Goal: Navigation & Orientation: Go to known website

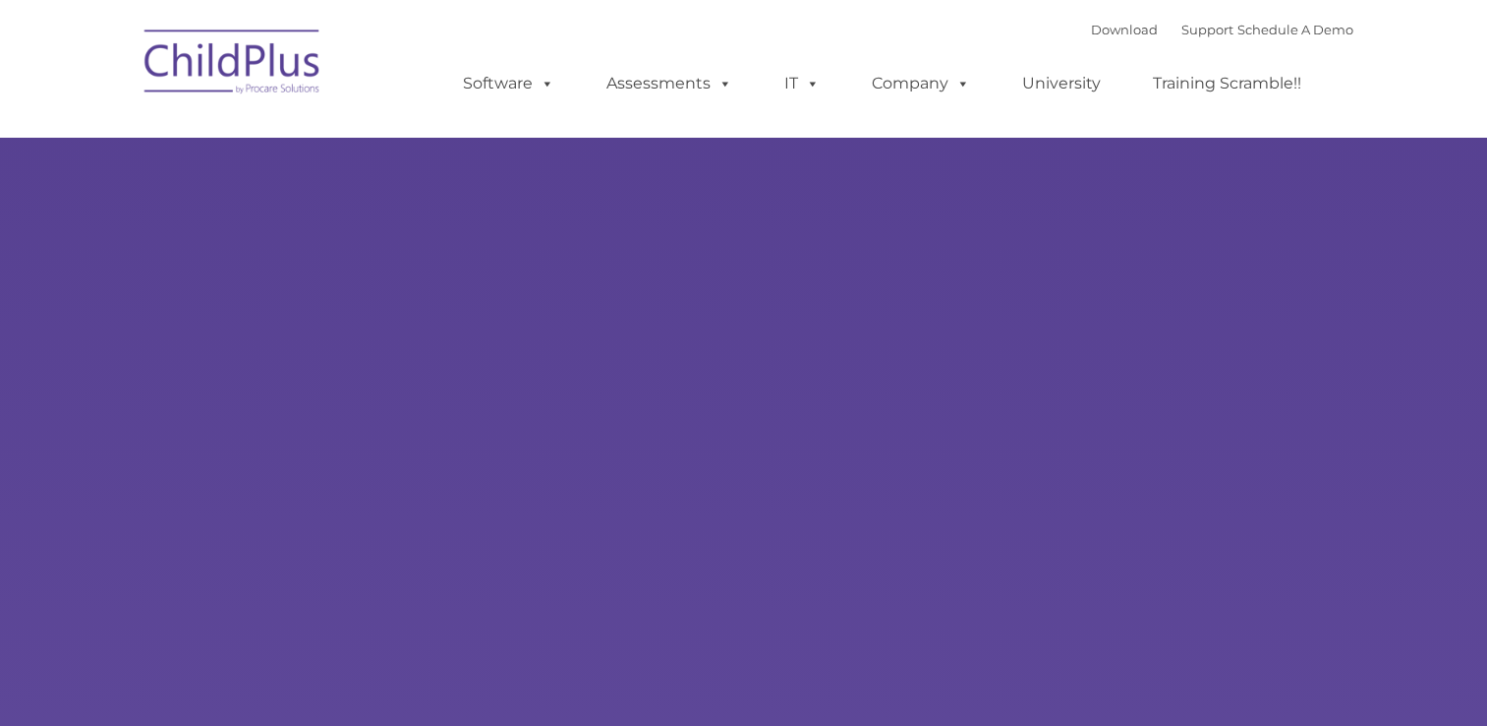
type input ""
select select "MEDIUM"
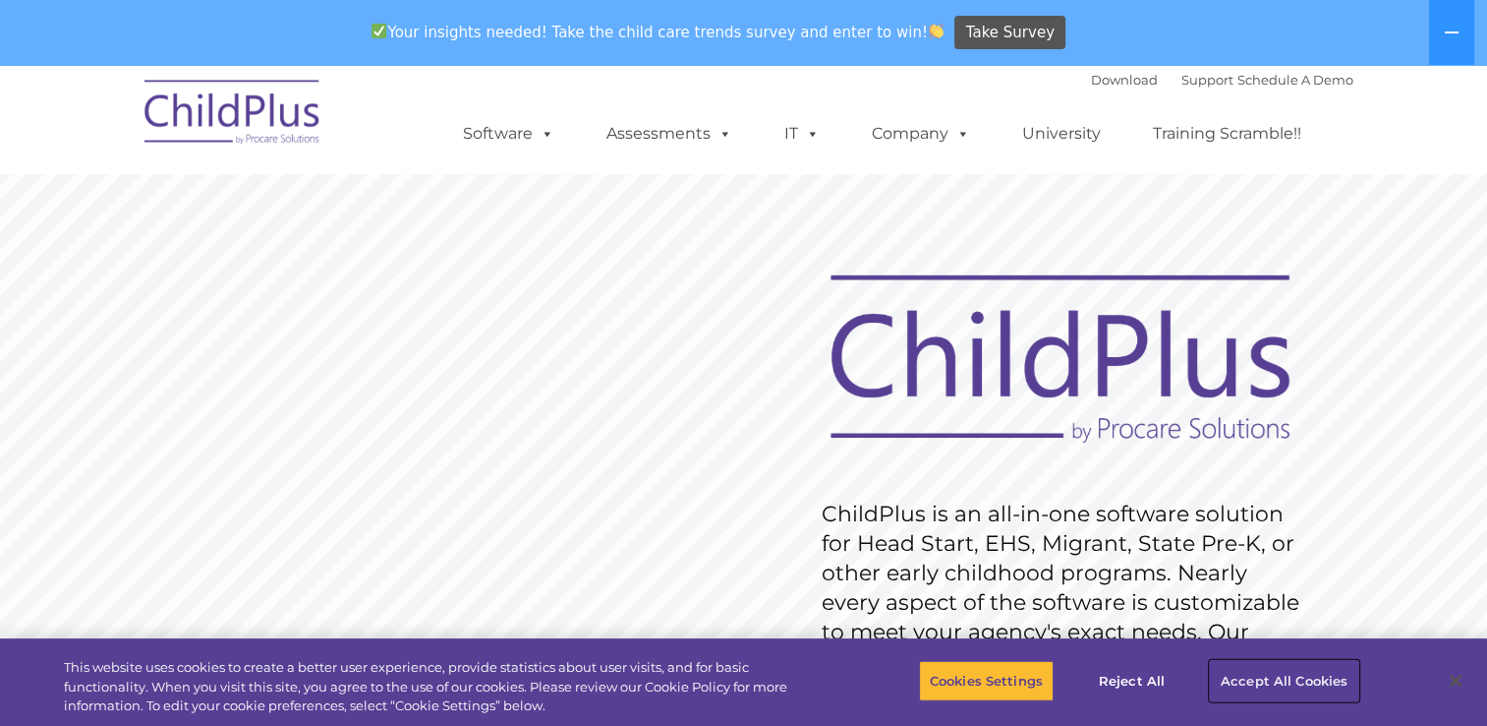
click at [1280, 685] on button "Accept All Cookies" at bounding box center [1284, 680] width 148 height 41
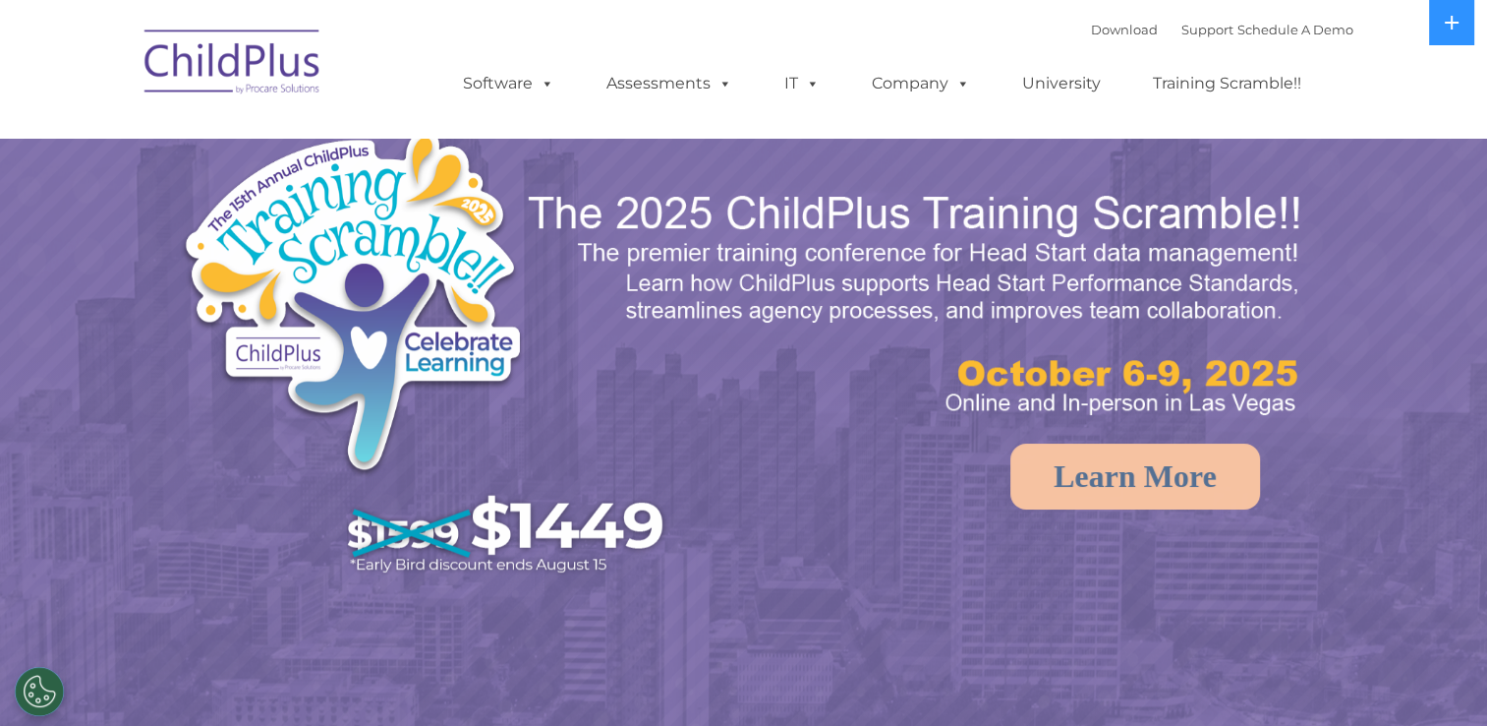
select select "MEDIUM"
